Goal: Transaction & Acquisition: Book appointment/travel/reservation

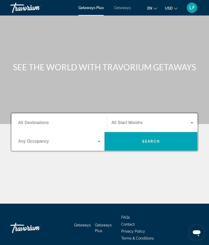
click at [28, 120] on span "All Destinations" at bounding box center [33, 122] width 30 height 4
click at [28, 120] on input "Destination All Destinations" at bounding box center [59, 123] width 82 height 6
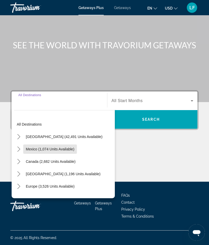
scroll to position [22, 0]
click at [33, 149] on span "Mexico (1,074 units available)" at bounding box center [50, 149] width 49 height 4
type input "**********"
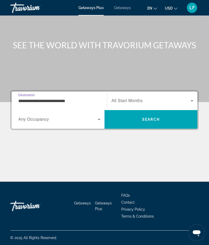
click at [46, 122] on span "Search widget" at bounding box center [58, 119] width 80 height 6
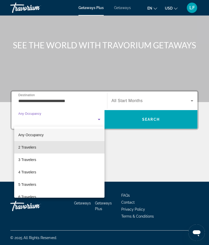
click at [24, 148] on span "2 Travelers" at bounding box center [27, 147] width 18 height 6
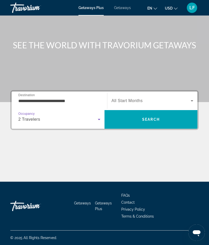
click at [124, 98] on span "Search widget" at bounding box center [151, 101] width 79 height 6
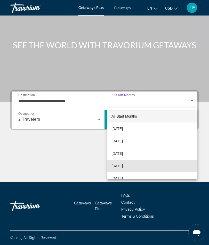
click at [117, 166] on span "[DATE]" at bounding box center [117, 166] width 11 height 6
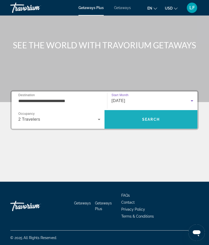
click at [136, 119] on span "Search" at bounding box center [151, 119] width 93 height 12
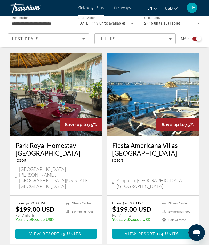
scroll to position [1097, 0]
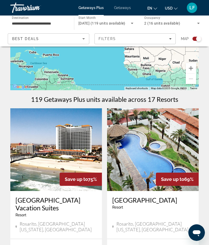
scroll to position [66, 0]
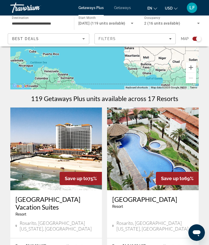
click at [42, 158] on img "Main content" at bounding box center [56, 149] width 92 height 83
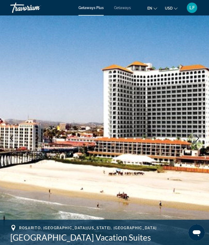
click at [195, 140] on icon "Next image" at bounding box center [198, 138] width 6 height 6
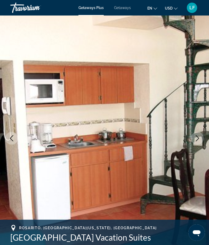
click at [194, 141] on button "Next image" at bounding box center [197, 138] width 13 height 13
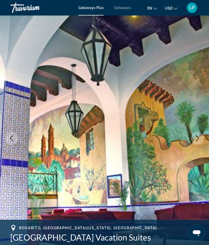
click at [198, 141] on icon "Next image" at bounding box center [198, 138] width 6 height 6
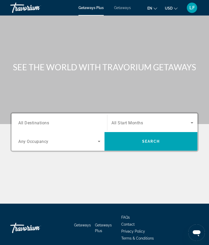
click at [25, 119] on div "Search widget" at bounding box center [59, 123] width 82 height 15
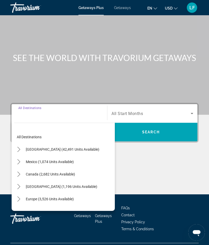
scroll to position [22, 0]
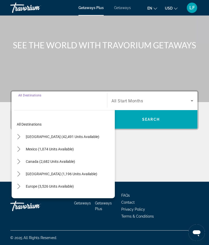
click at [29, 175] on span "[GEOGRAPHIC_DATA] (1,196 units available)" at bounding box center [62, 174] width 72 height 4
type input "**********"
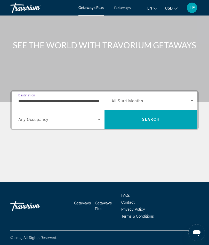
click at [33, 120] on span "Any Occupancy" at bounding box center [33, 119] width 30 height 5
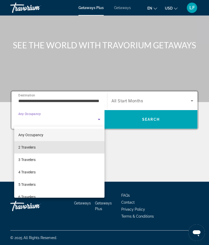
click at [23, 147] on span "2 Travelers" at bounding box center [26, 147] width 17 height 6
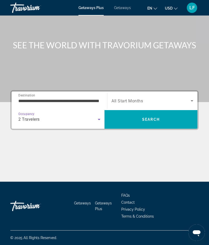
click at [122, 99] on span "All Start Months" at bounding box center [128, 100] width 32 height 5
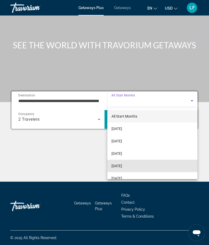
click at [117, 167] on span "[DATE]" at bounding box center [117, 166] width 11 height 6
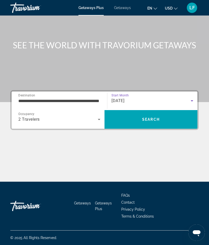
click at [130, 119] on span "Search" at bounding box center [151, 119] width 93 height 12
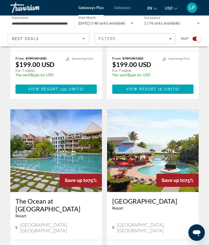
scroll to position [621, 0]
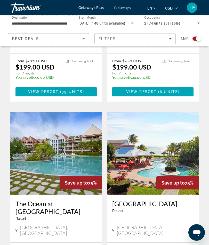
click at [38, 136] on img "Main content" at bounding box center [56, 153] width 92 height 83
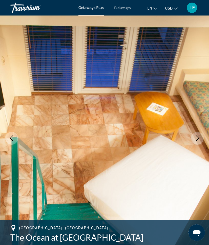
click at [194, 138] on button "Next image" at bounding box center [197, 138] width 13 height 13
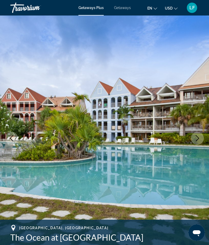
click at [197, 140] on icon "Next image" at bounding box center [197, 138] width 3 height 6
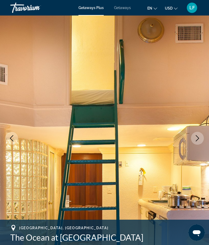
click at [197, 139] on icon "Next image" at bounding box center [198, 138] width 6 height 6
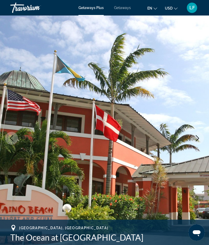
click at [192, 140] on button "Next image" at bounding box center [197, 138] width 13 height 13
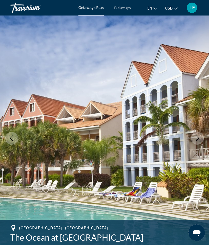
click at [193, 135] on button "Next image" at bounding box center [197, 138] width 13 height 13
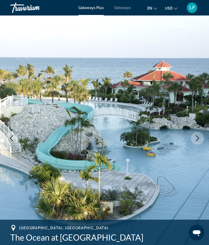
click at [197, 140] on icon "Next image" at bounding box center [198, 138] width 6 height 6
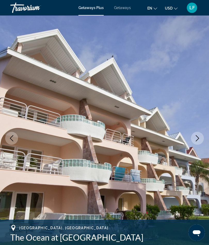
click at [196, 140] on icon "Next image" at bounding box center [198, 138] width 6 height 6
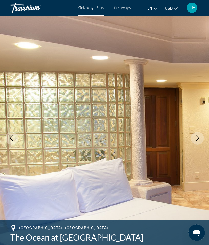
click at [195, 139] on icon "Next image" at bounding box center [198, 138] width 6 height 6
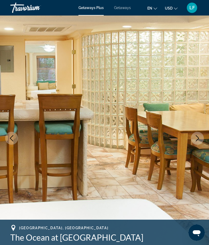
click at [198, 135] on icon "Next image" at bounding box center [198, 138] width 6 height 6
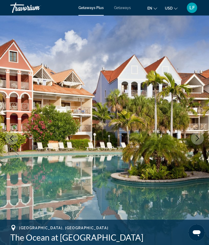
click at [197, 141] on icon "Next image" at bounding box center [197, 138] width 3 height 6
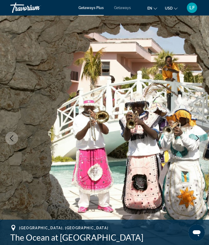
click at [193, 138] on button "Next image" at bounding box center [197, 138] width 13 height 13
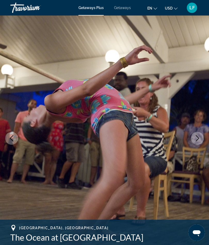
click at [195, 136] on icon "Next image" at bounding box center [198, 138] width 6 height 6
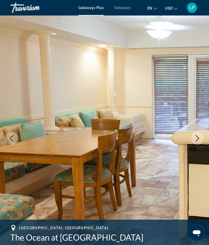
click at [198, 138] on icon "Next image" at bounding box center [198, 138] width 6 height 6
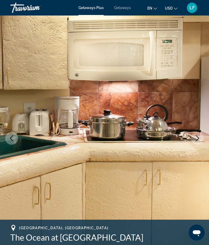
click at [200, 137] on icon "Next image" at bounding box center [198, 138] width 6 height 6
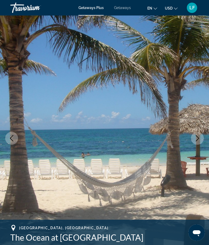
click at [199, 139] on icon "Next image" at bounding box center [198, 138] width 6 height 6
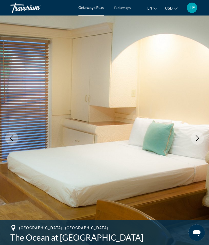
click at [197, 141] on icon "Next image" at bounding box center [198, 138] width 6 height 6
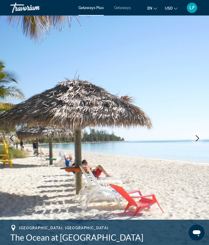
click at [193, 139] on button "Next image" at bounding box center [197, 138] width 13 height 13
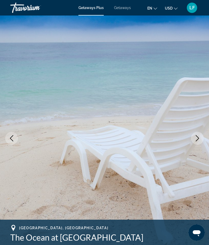
click at [196, 137] on icon "Next image" at bounding box center [198, 138] width 6 height 6
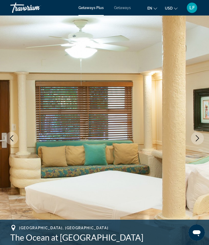
click at [198, 139] on icon "Next image" at bounding box center [198, 138] width 6 height 6
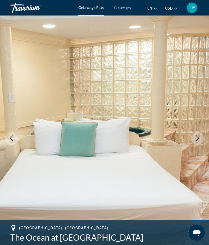
click at [195, 139] on icon "Next image" at bounding box center [198, 138] width 6 height 6
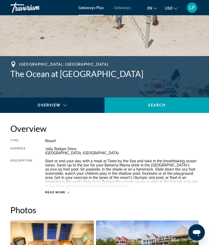
click at [53, 192] on span "Read more" at bounding box center [55, 192] width 20 height 3
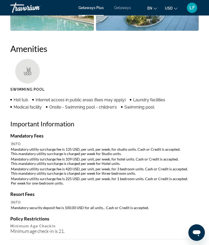
scroll to position [546, 0]
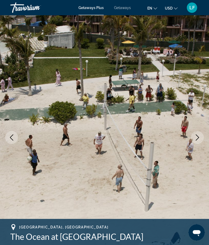
scroll to position [0, 0]
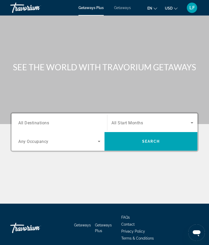
click at [118, 8] on span "Getaways" at bounding box center [122, 8] width 17 height 4
click at [30, 120] on input "Destination All Destinations" at bounding box center [59, 123] width 82 height 6
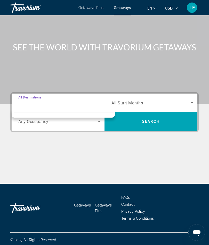
scroll to position [22, 0]
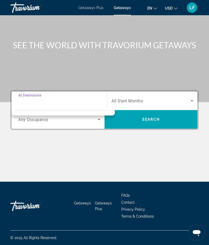
click at [28, 97] on div "Destination All Destinations" at bounding box center [59, 101] width 82 height 15
click at [28, 122] on span "Search widget" at bounding box center [58, 119] width 80 height 6
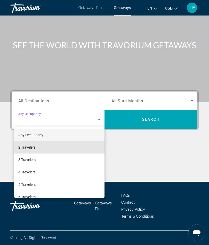
click at [21, 148] on span "2 Travelers" at bounding box center [26, 147] width 17 height 6
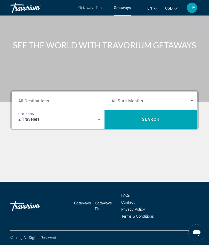
click at [124, 98] on span "Search widget" at bounding box center [151, 101] width 79 height 6
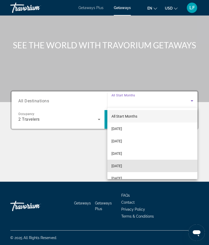
click at [117, 165] on span "[DATE]" at bounding box center [117, 166] width 11 height 6
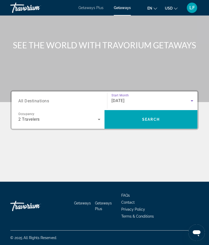
click at [139, 121] on span "Search" at bounding box center [151, 119] width 93 height 12
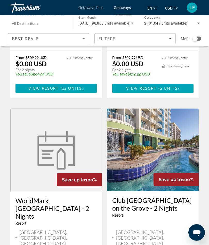
scroll to position [946, 0]
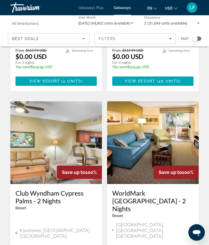
scroll to position [969, 0]
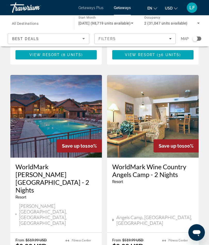
scroll to position [993, 0]
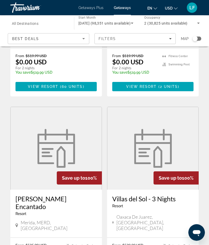
scroll to position [978, 0]
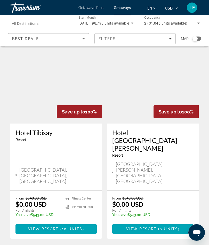
scroll to position [946, 0]
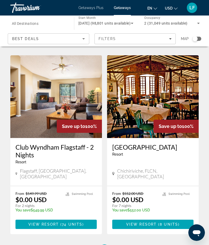
scroll to position [969, 0]
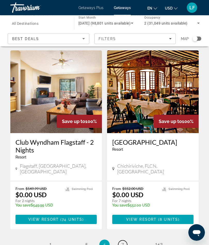
click at [123, 242] on span "7" at bounding box center [122, 245] width 3 height 6
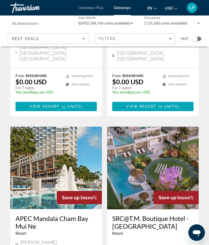
scroll to position [325, 0]
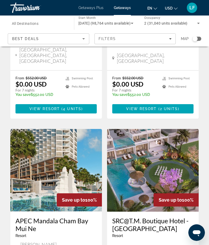
click at [169, 40] on div "Filters" at bounding box center [135, 39] width 73 height 4
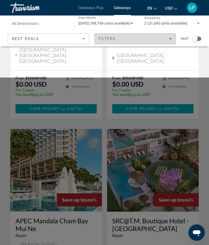
click at [9, 202] on div "Search widget" at bounding box center [104, 161] width 209 height 167
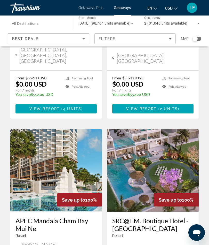
click at [108, 39] on span "Filters" at bounding box center [108, 39] width 18 height 4
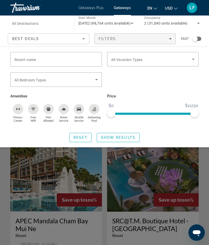
click at [19, 60] on span "Resort name" at bounding box center [25, 60] width 22 height 4
click at [19, 60] on input "Resort name" at bounding box center [55, 59] width 83 height 6
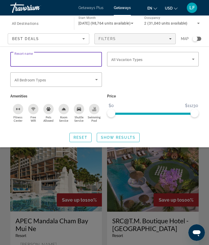
click at [129, 81] on div "Search widget" at bounding box center [153, 82] width 97 height 20
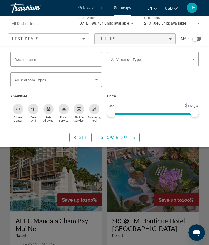
click at [117, 57] on span "Search widget" at bounding box center [151, 59] width 81 height 6
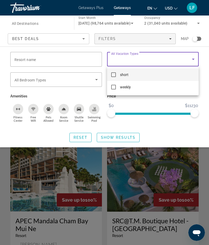
click at [166, 128] on div at bounding box center [104, 122] width 209 height 245
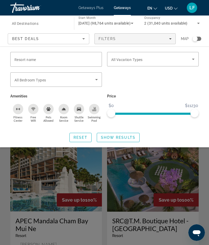
click at [25, 82] on div "Bedroom Types All Bedroom Types" at bounding box center [55, 79] width 83 height 14
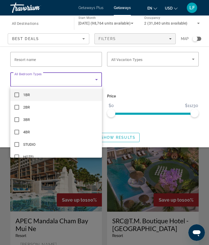
click at [143, 85] on div at bounding box center [104, 122] width 209 height 245
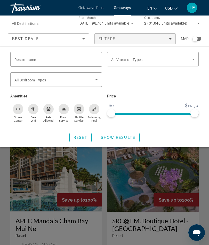
click at [18, 77] on span "Search widget" at bounding box center [54, 80] width 81 height 6
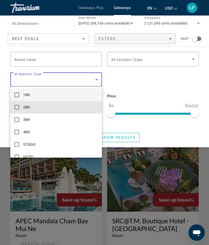
click at [17, 109] on mat-pseudo-checkbox at bounding box center [16, 107] width 5 height 5
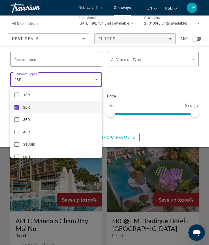
click at [139, 87] on div at bounding box center [104, 122] width 209 height 245
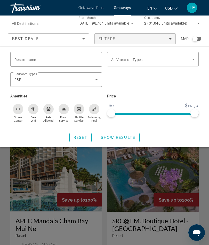
click at [119, 137] on span "Show Results" at bounding box center [118, 137] width 35 height 4
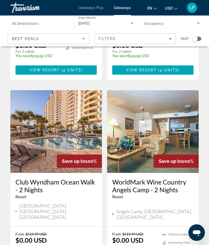
scroll to position [1000, 0]
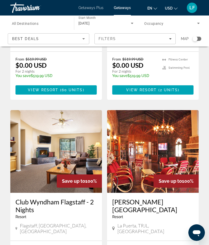
scroll to position [985, 0]
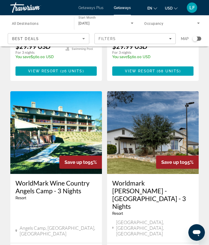
scroll to position [958, 0]
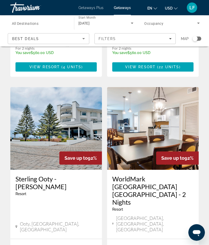
scroll to position [960, 0]
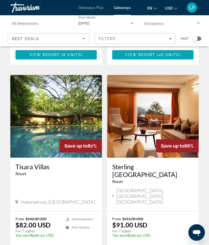
scroll to position [962, 0]
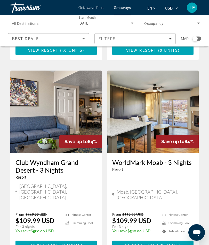
scroll to position [942, 0]
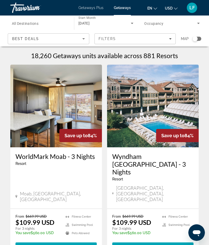
click at [25, 21] on input "Destination All Destinations" at bounding box center [40, 23] width 56 height 6
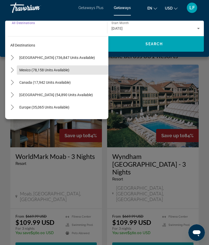
click at [26, 71] on span "Mexico (78,158 units available)" at bounding box center [44, 70] width 50 height 4
type input "**********"
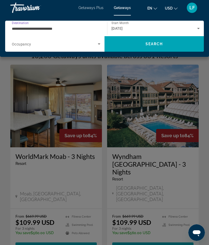
click at [139, 46] on span "Search" at bounding box center [155, 44] width 100 height 12
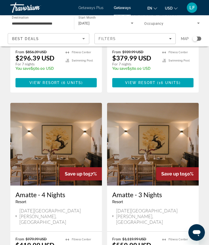
scroll to position [946, 0]
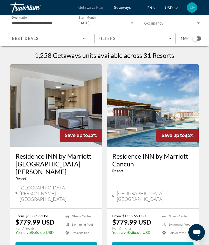
scroll to position [0, 0]
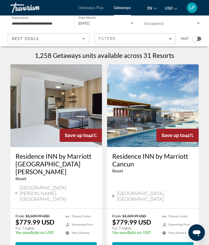
click at [151, 121] on img "Main content" at bounding box center [153, 105] width 92 height 83
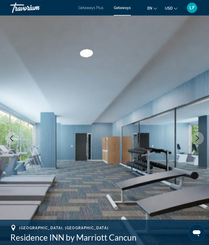
click at [197, 143] on button "Next image" at bounding box center [197, 138] width 13 height 13
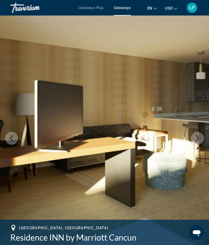
click at [198, 141] on icon "Next image" at bounding box center [198, 138] width 6 height 6
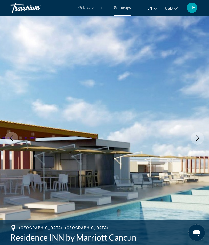
click at [196, 140] on icon "Next image" at bounding box center [198, 138] width 6 height 6
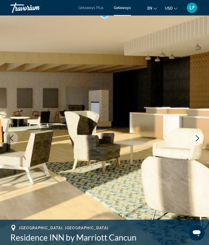
click at [198, 144] on button "Next image" at bounding box center [197, 138] width 13 height 13
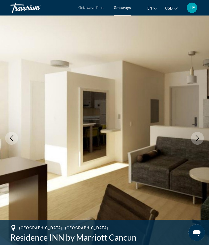
click at [194, 140] on button "Next image" at bounding box center [197, 138] width 13 height 13
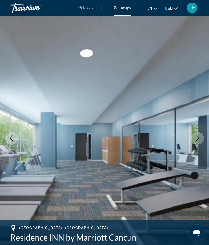
click at [196, 140] on icon "Next image" at bounding box center [198, 138] width 6 height 6
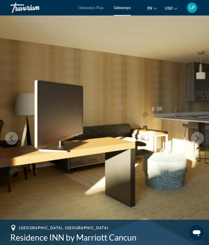
click at [197, 137] on icon "Next image" at bounding box center [198, 138] width 6 height 6
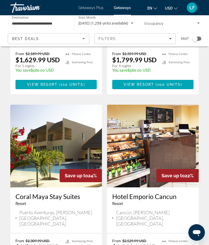
scroll to position [959, 0]
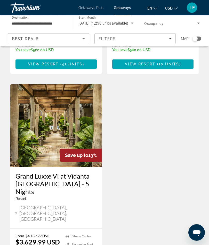
scroll to position [592, 0]
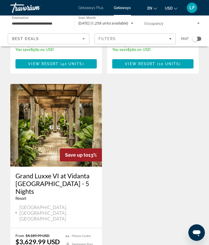
click at [24, 114] on img "Main content" at bounding box center [56, 125] width 92 height 83
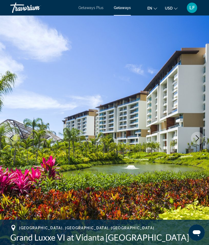
click at [198, 141] on icon "Next image" at bounding box center [198, 138] width 6 height 6
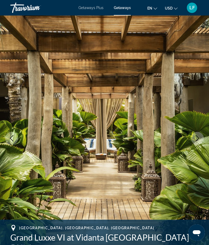
click at [195, 140] on icon "Next image" at bounding box center [198, 138] width 6 height 6
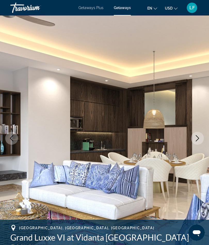
click at [199, 141] on button "Next image" at bounding box center [197, 138] width 13 height 13
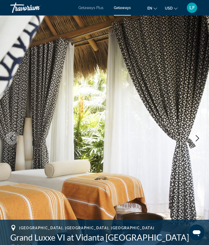
click at [196, 139] on icon "Next image" at bounding box center [198, 138] width 6 height 6
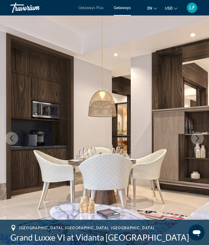
click at [197, 140] on icon "Next image" at bounding box center [197, 138] width 3 height 6
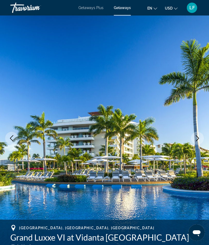
click at [195, 141] on icon "Next image" at bounding box center [198, 138] width 6 height 6
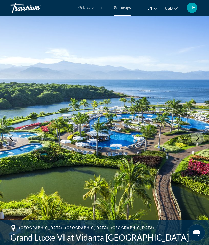
click at [195, 138] on icon "Next image" at bounding box center [198, 138] width 6 height 6
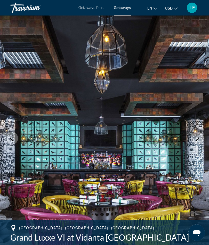
click at [197, 138] on icon "Next image" at bounding box center [198, 138] width 6 height 6
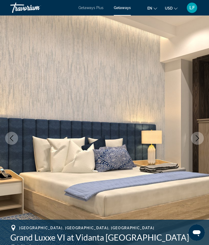
click at [198, 141] on icon "Next image" at bounding box center [198, 138] width 6 height 6
